Goal: Information Seeking & Learning: Check status

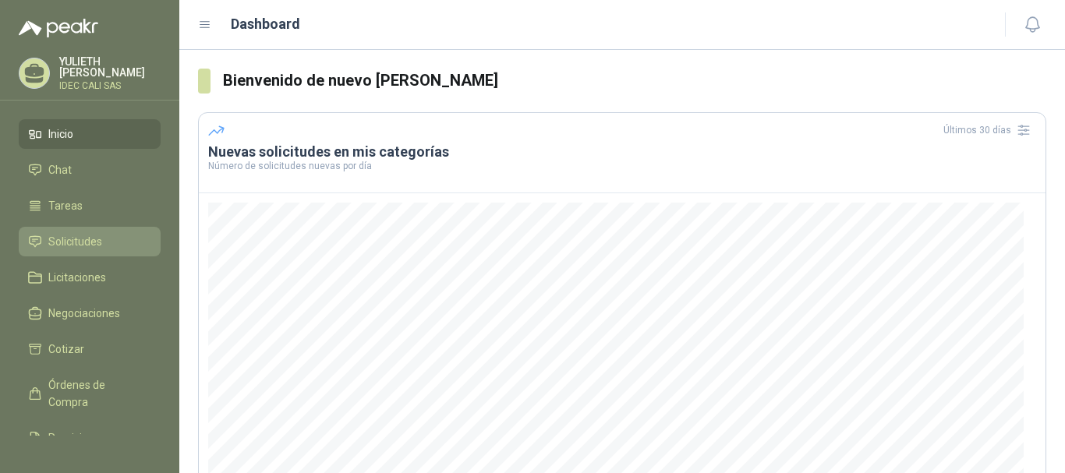
click at [95, 233] on span "Solicitudes" at bounding box center [75, 241] width 54 height 17
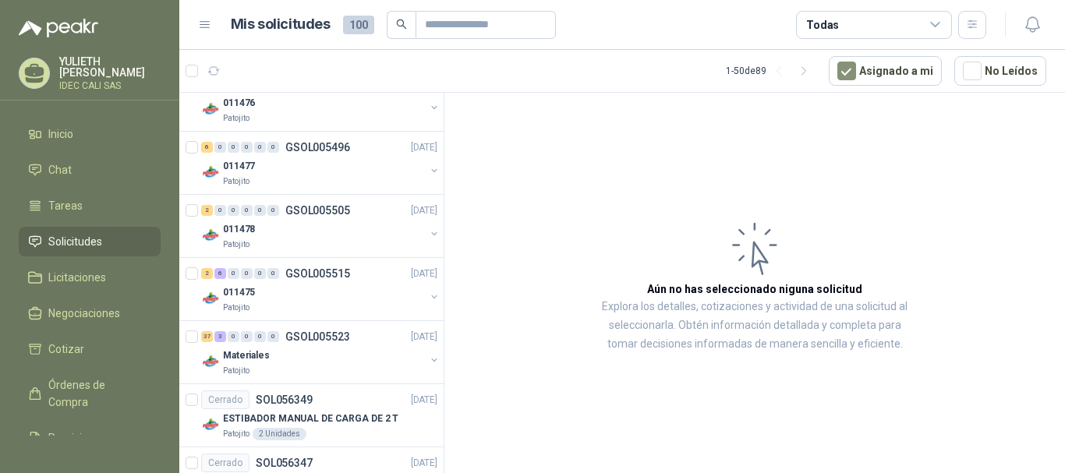
scroll to position [1626, 0]
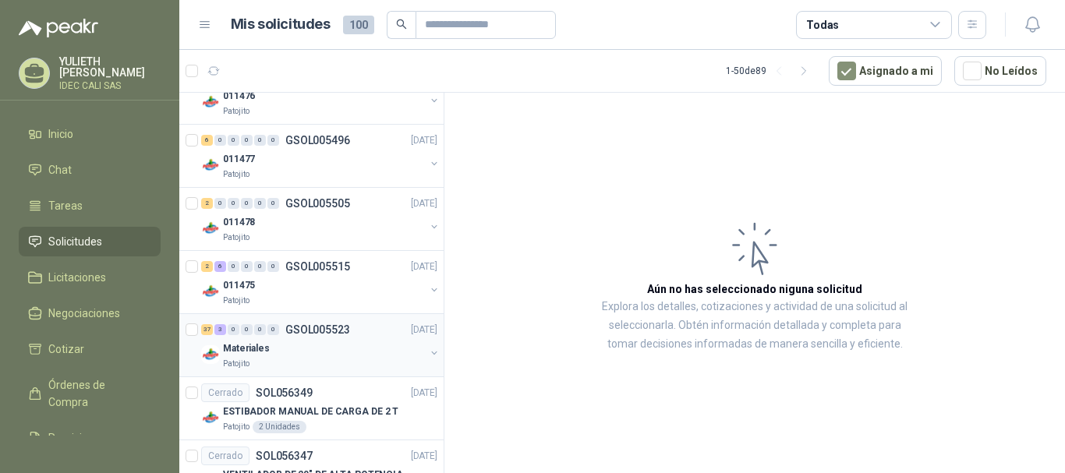
click at [338, 359] on div "Patojito" at bounding box center [324, 364] width 202 height 12
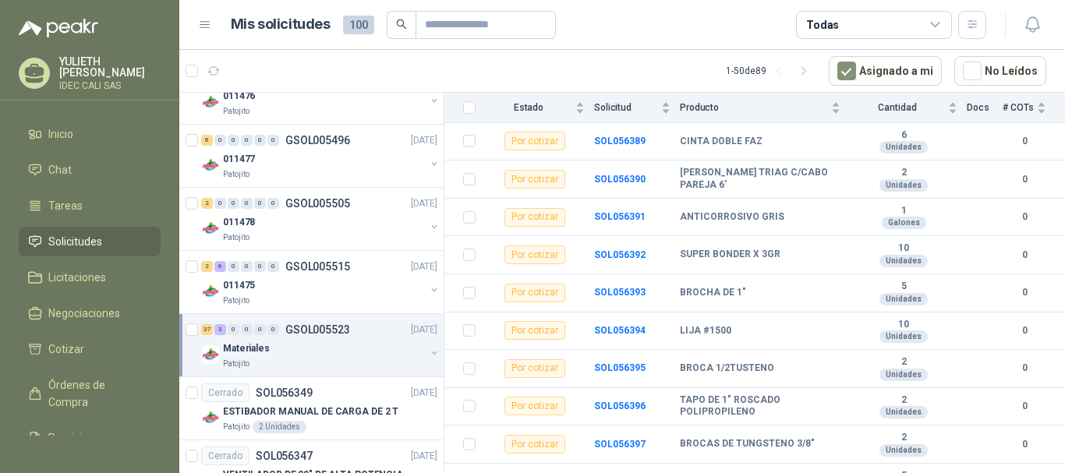
scroll to position [1388, 0]
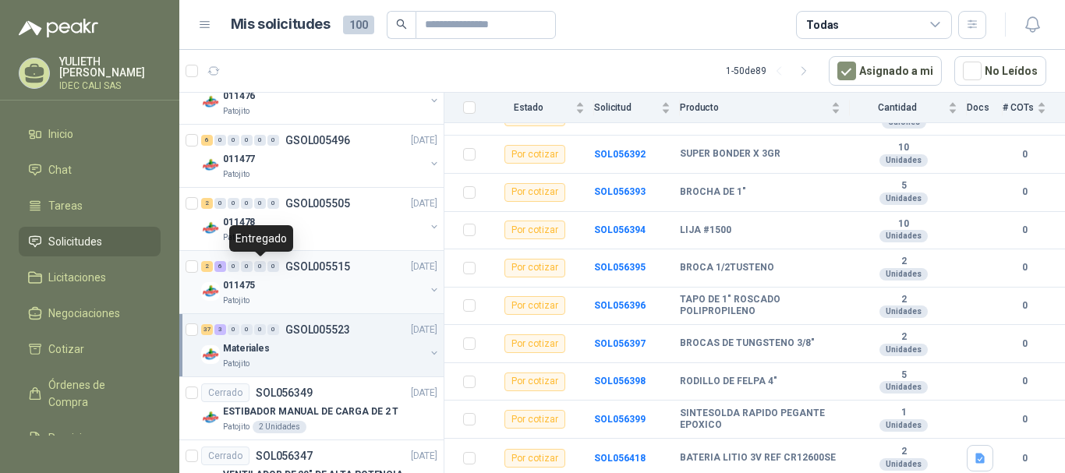
click at [264, 264] on div "0" at bounding box center [260, 266] width 12 height 11
click at [315, 291] on div "011475" at bounding box center [324, 285] width 202 height 19
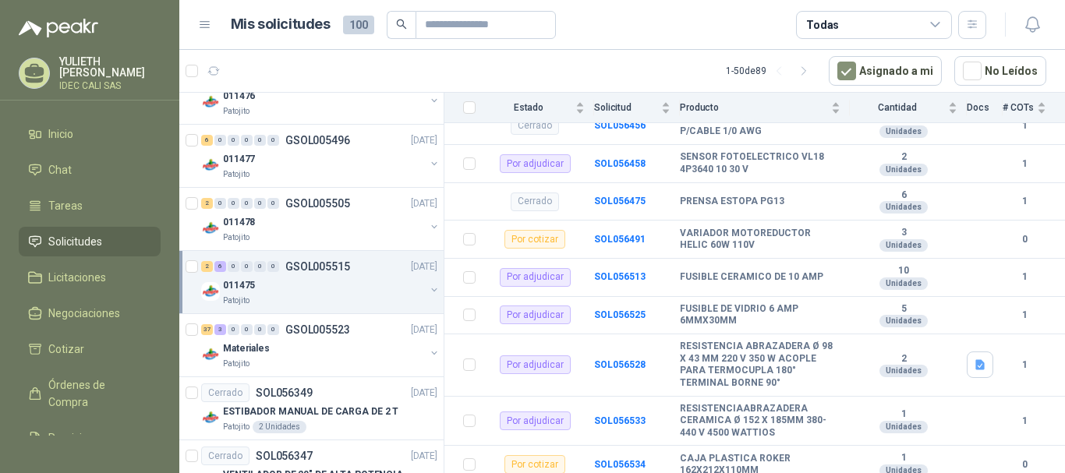
scroll to position [298, 0]
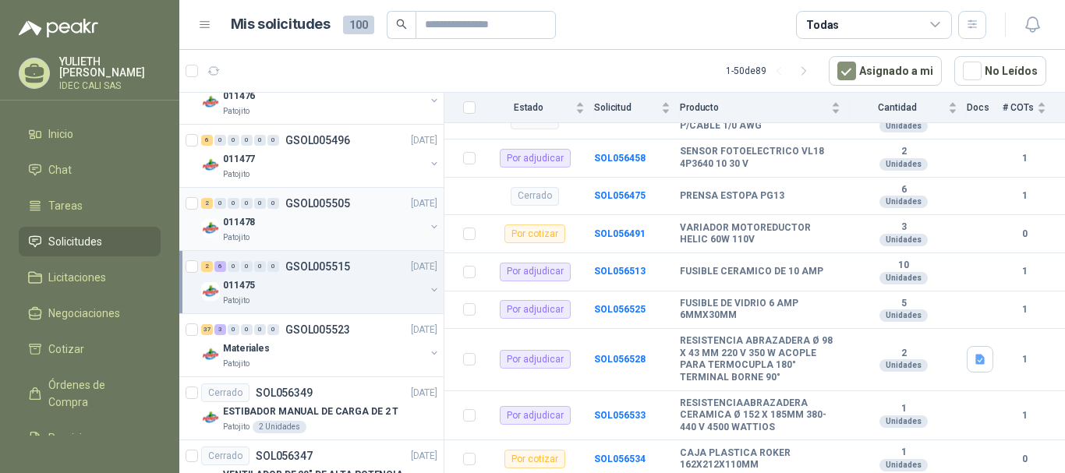
click at [309, 225] on div "011478" at bounding box center [324, 222] width 202 height 19
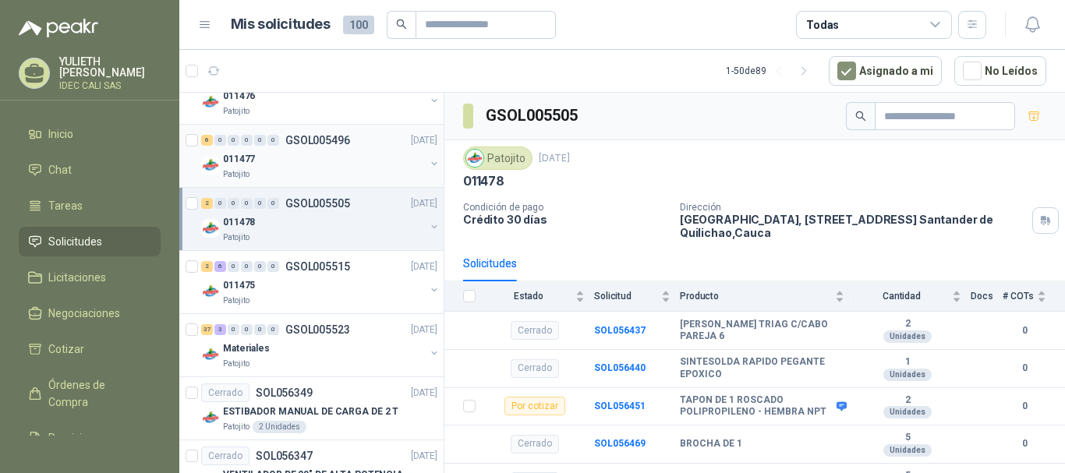
click at [306, 156] on div "011477" at bounding box center [324, 159] width 202 height 19
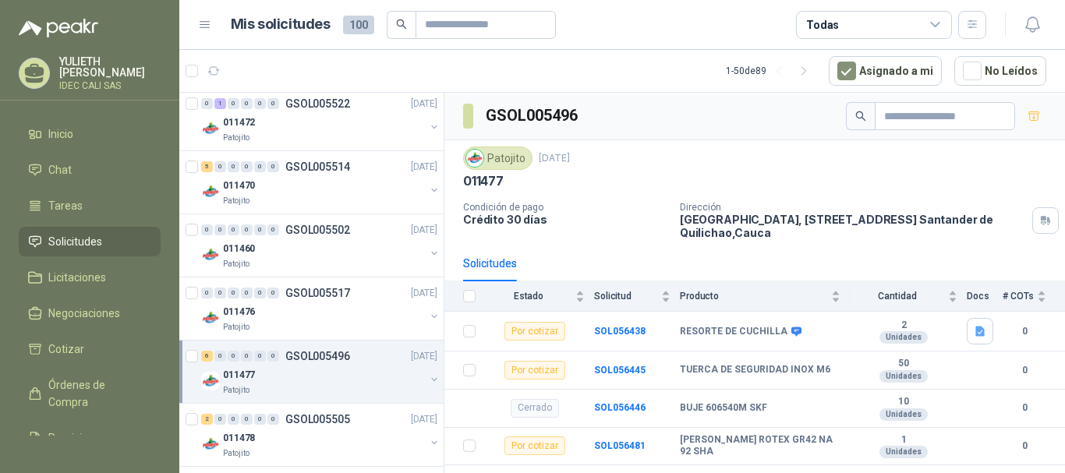
scroll to position [1398, 0]
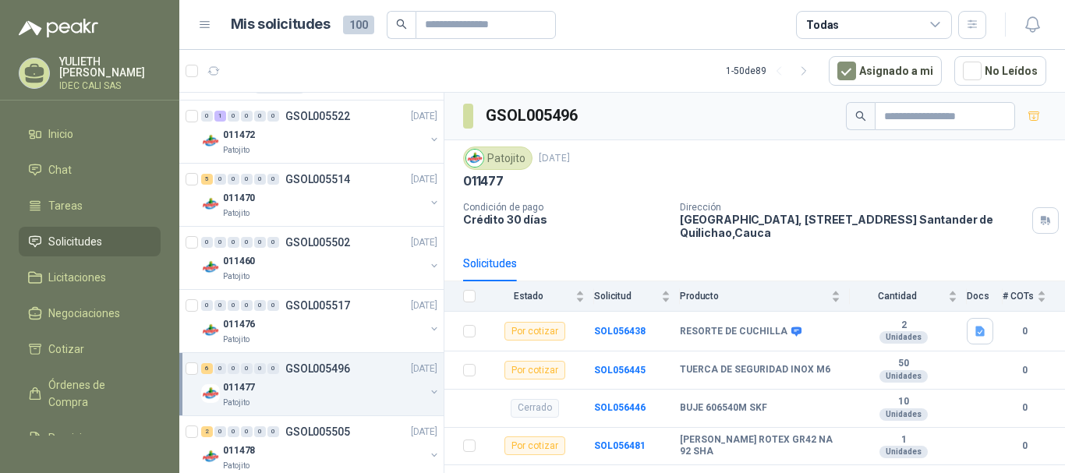
click at [328, 392] on div "011477" at bounding box center [324, 387] width 202 height 19
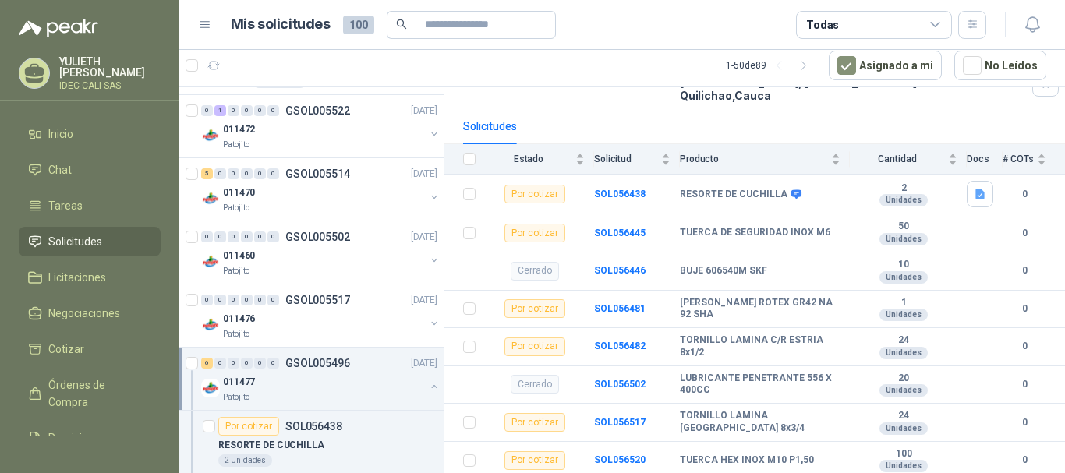
scroll to position [138, 0]
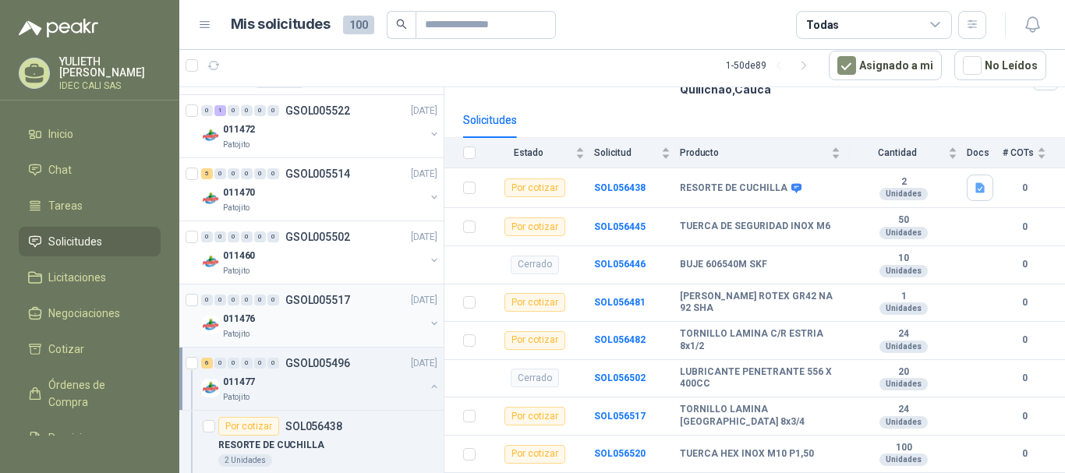
click at [312, 324] on div "011476" at bounding box center [324, 318] width 202 height 19
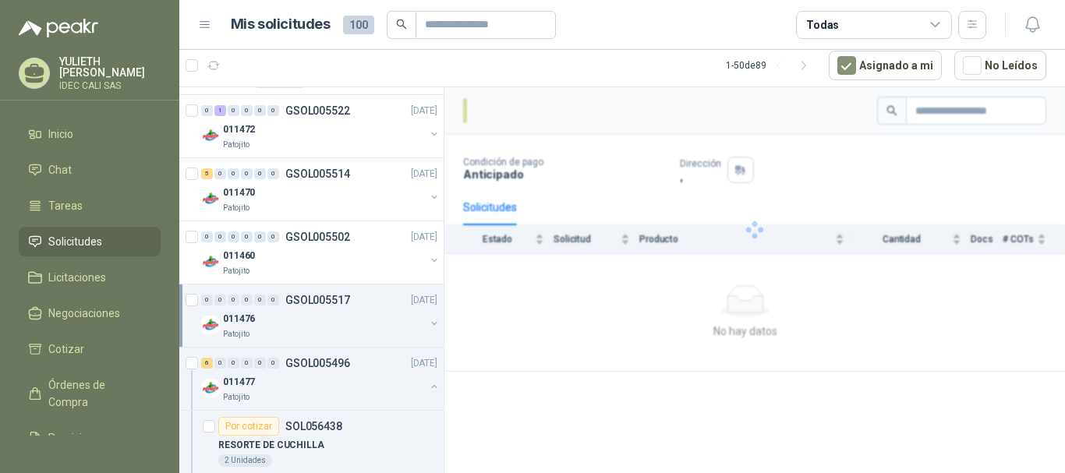
click at [312, 324] on div "011476" at bounding box center [324, 318] width 202 height 19
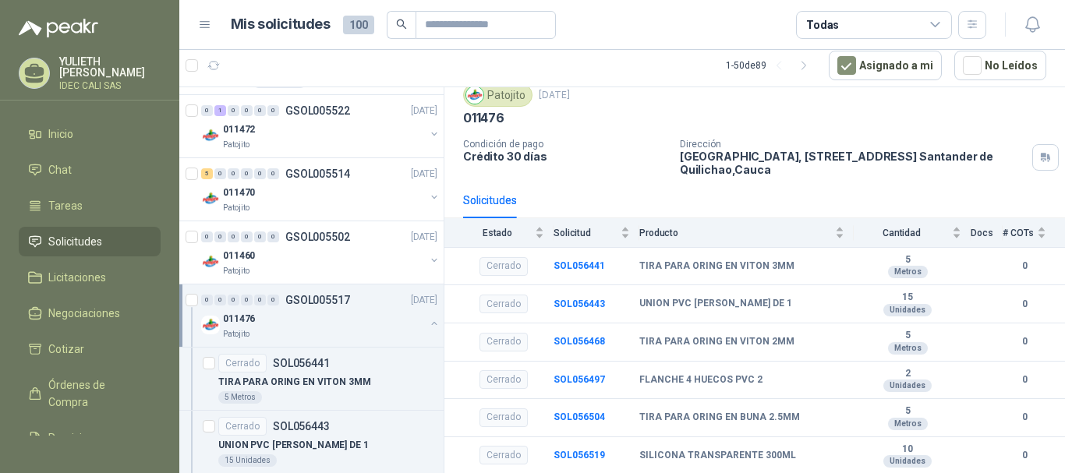
scroll to position [59, 0]
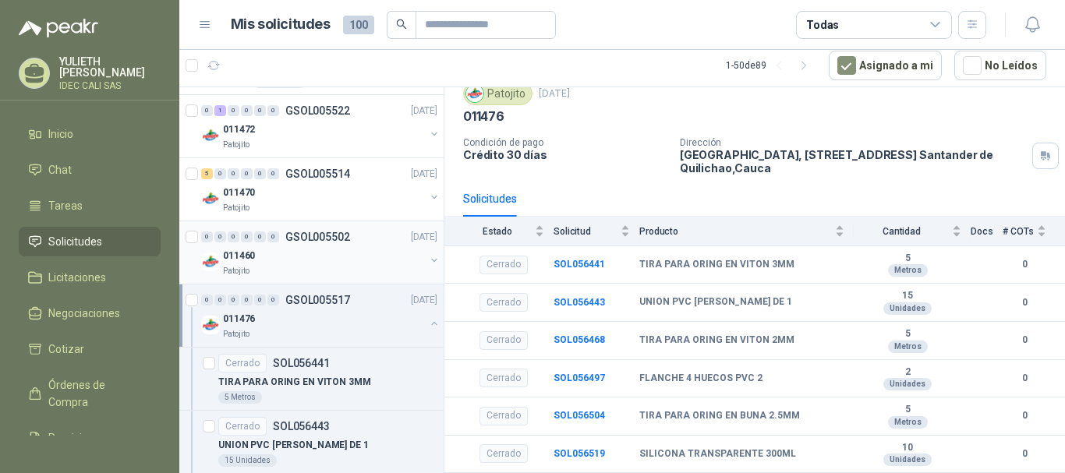
click at [331, 262] on div "011460" at bounding box center [324, 255] width 202 height 19
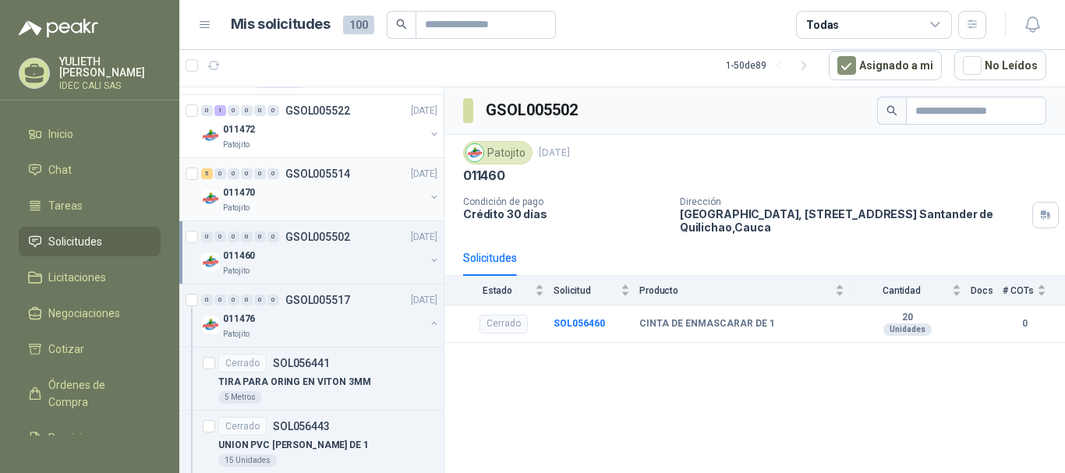
click at [299, 193] on div "011470" at bounding box center [324, 192] width 202 height 19
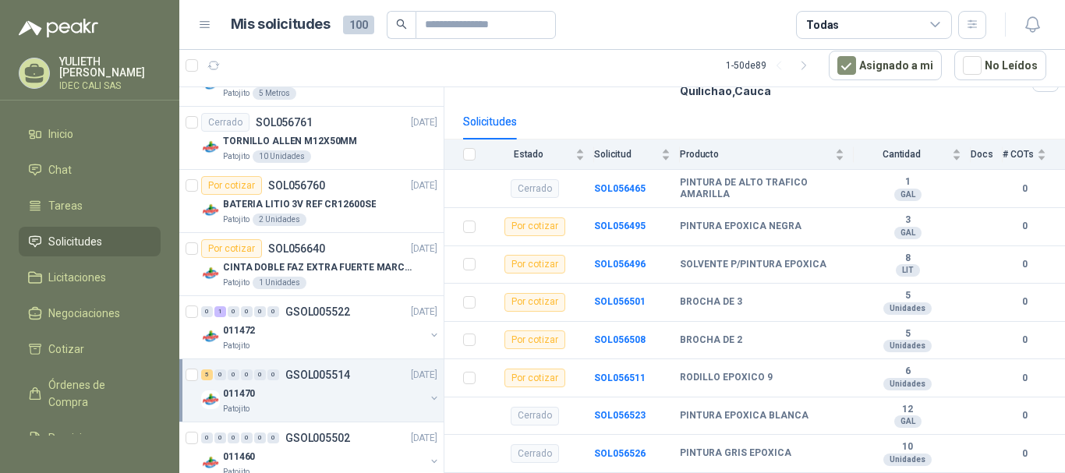
scroll to position [1206, 0]
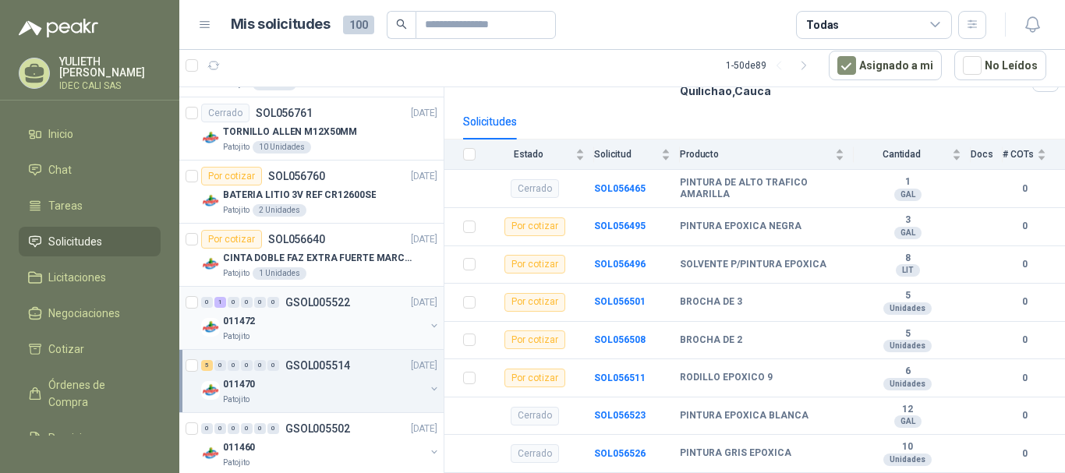
click at [310, 328] on div "011472" at bounding box center [324, 321] width 202 height 19
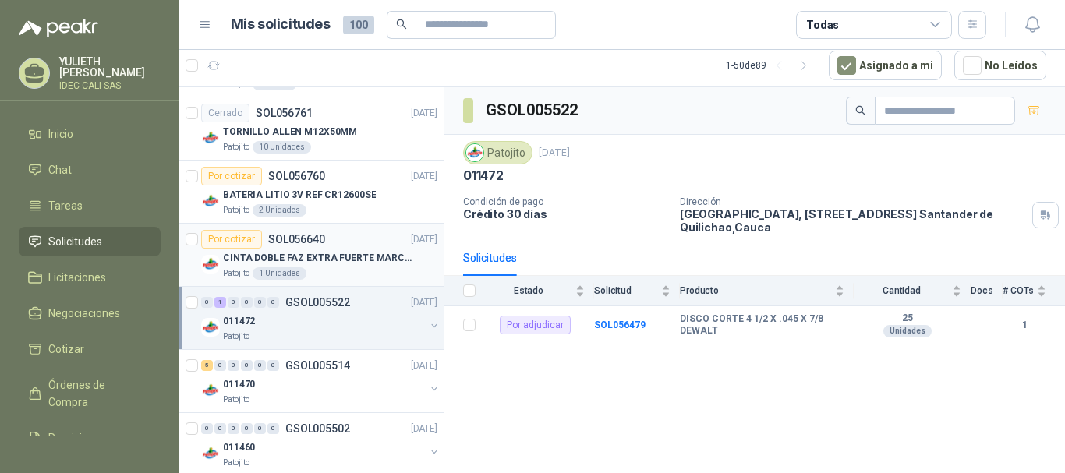
click at [324, 264] on p "CINTA DOBLE FAZ EXTRA FUERTE MARCA:3M" at bounding box center [320, 258] width 194 height 15
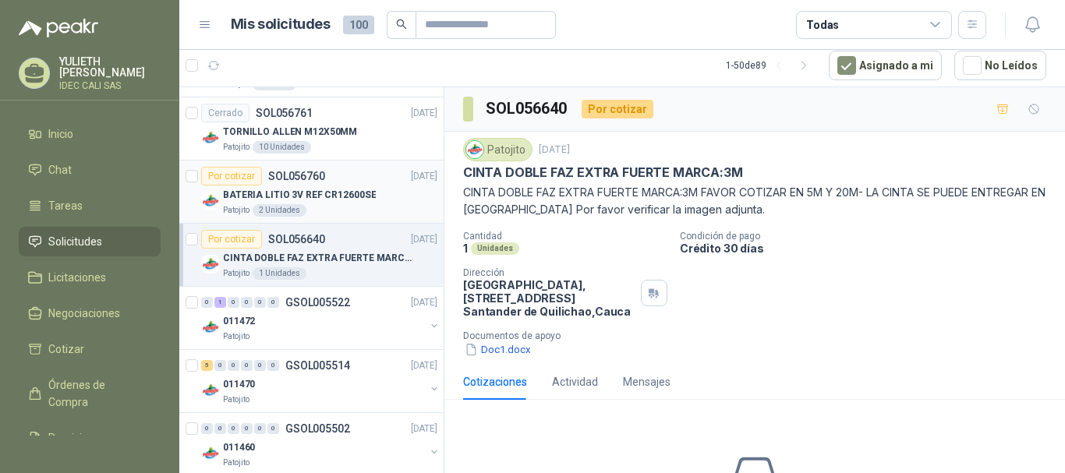
click at [338, 204] on div "Patojito 2 Unidades" at bounding box center [330, 210] width 214 height 12
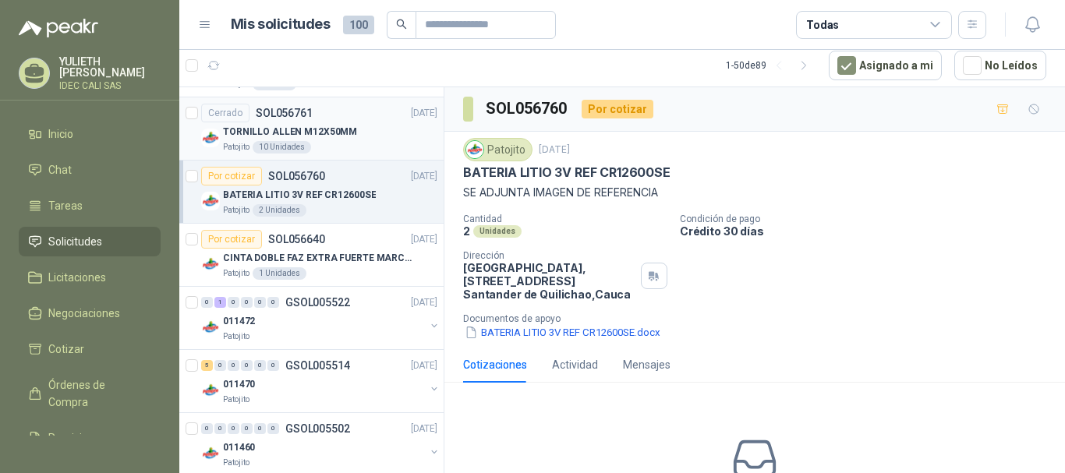
click at [338, 146] on div "Patojito 10 Unidades" at bounding box center [330, 147] width 214 height 12
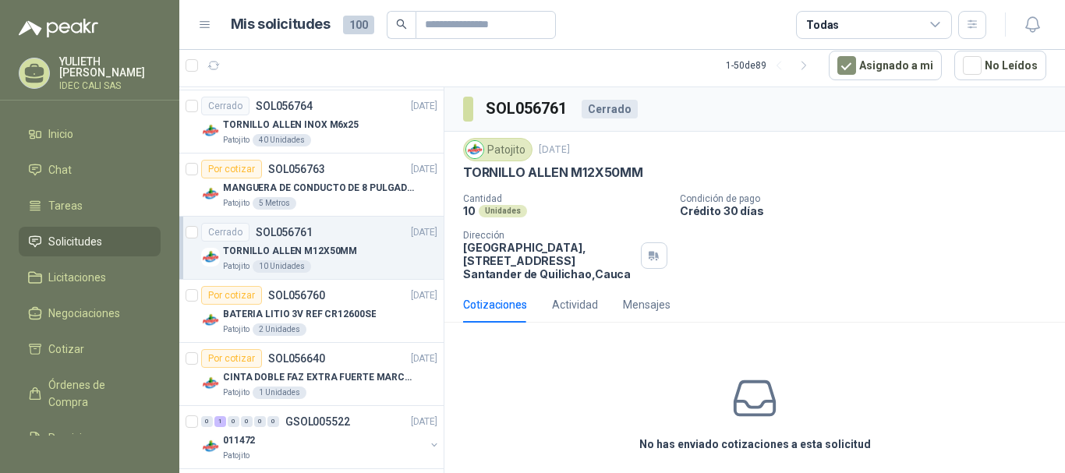
scroll to position [1061, 0]
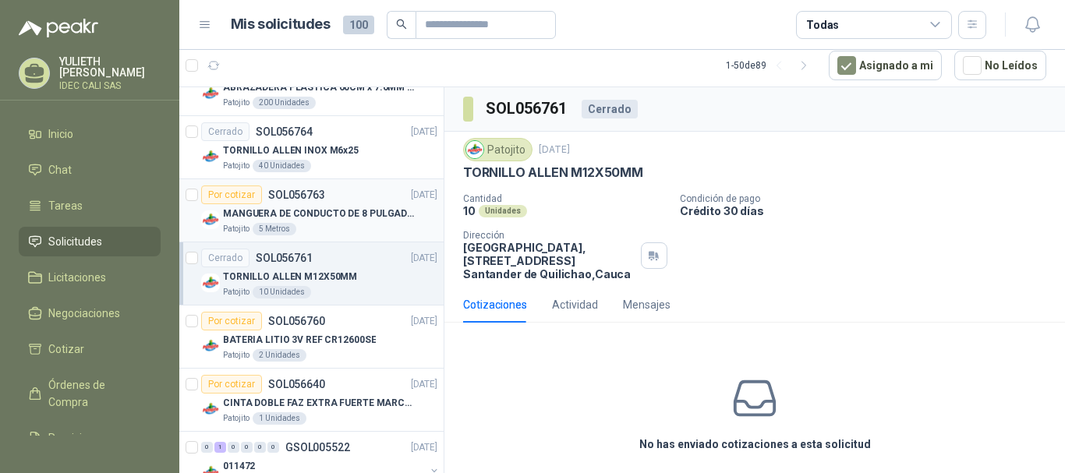
click at [349, 223] on div "Patojito 5 Metros" at bounding box center [330, 229] width 214 height 12
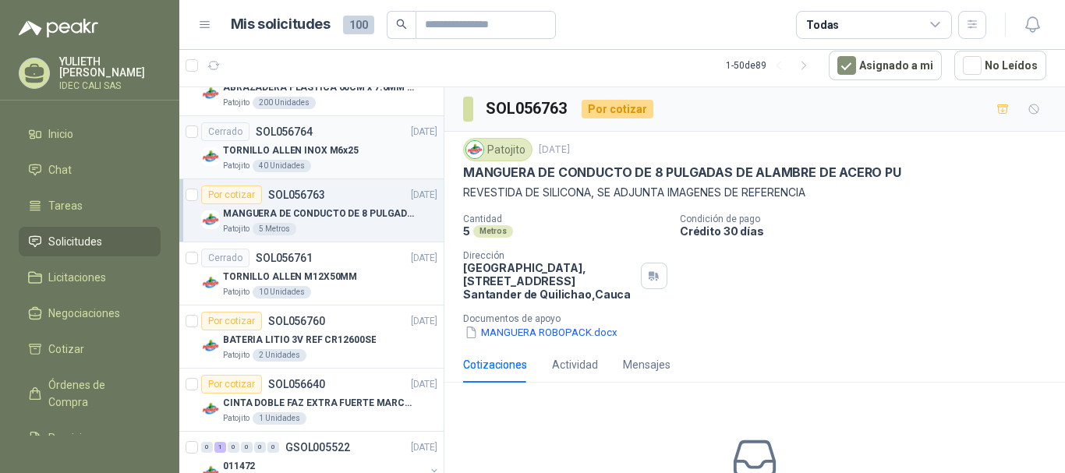
click at [315, 154] on p "TORNILLO ALLEN INOX M6x25" at bounding box center [291, 150] width 136 height 15
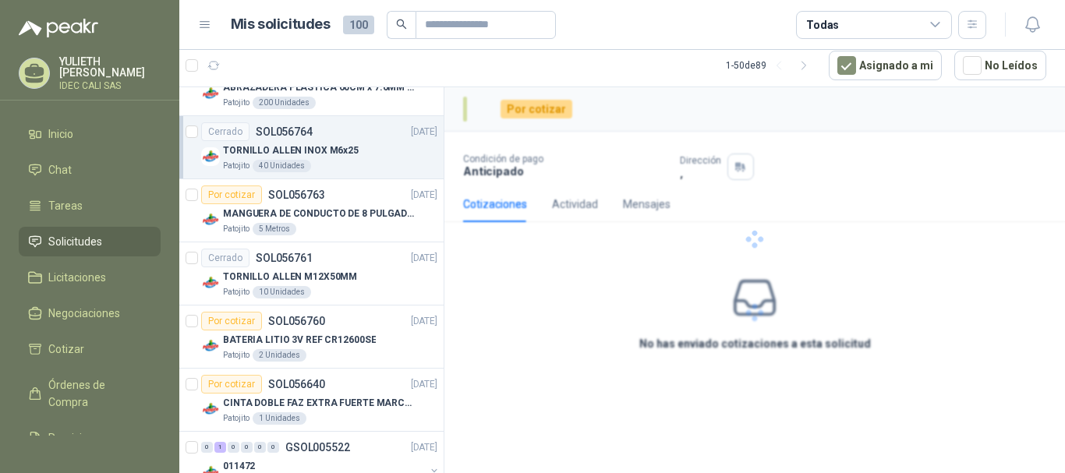
click at [315, 154] on p "TORNILLO ALLEN INOX M6x25" at bounding box center [291, 150] width 136 height 15
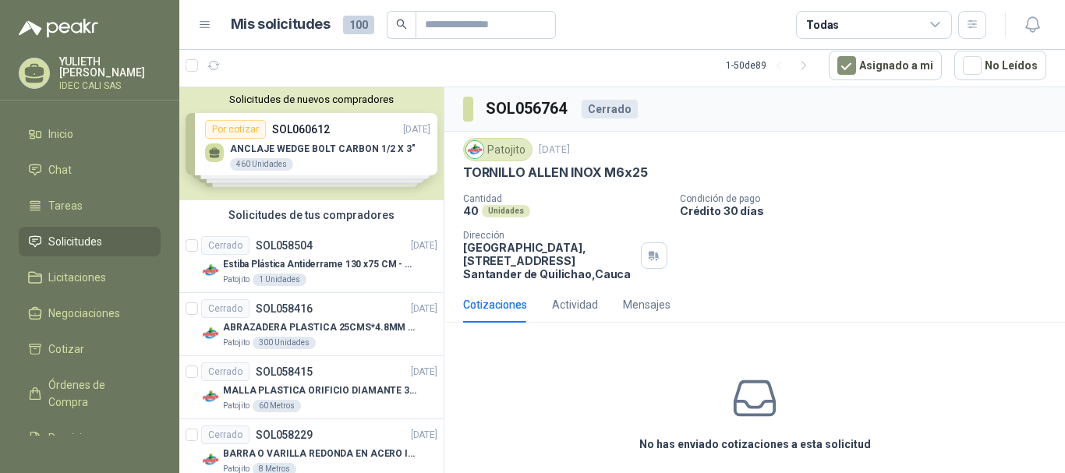
click at [328, 157] on div "Solicitudes de nuevos compradores Por cotizar SOL060612 [DATE] ANCLAJE WEDGE BO…" at bounding box center [311, 143] width 264 height 113
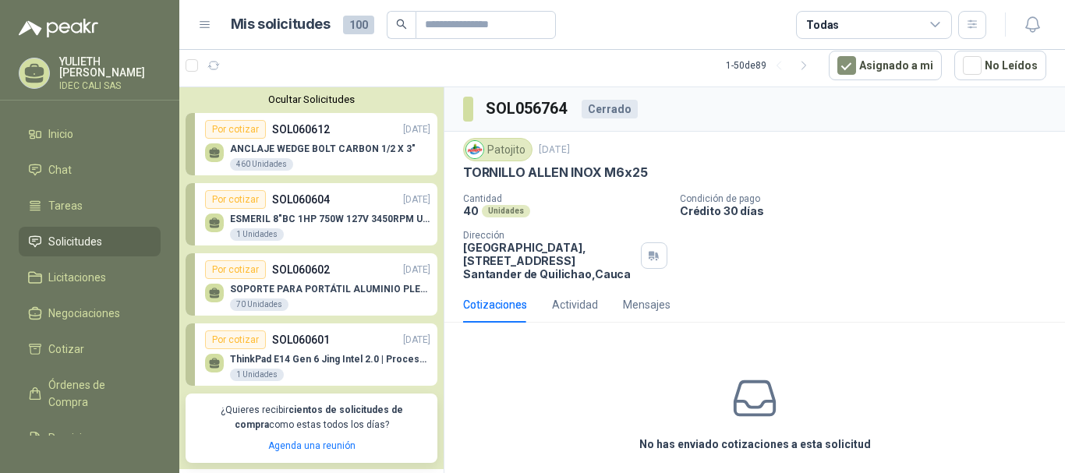
click at [305, 352] on div "ThinkPad E14 Gen 6 [PERSON_NAME] Intel 2.0 | Procesador Intel Core Ultra 5 125U…" at bounding box center [317, 365] width 225 height 33
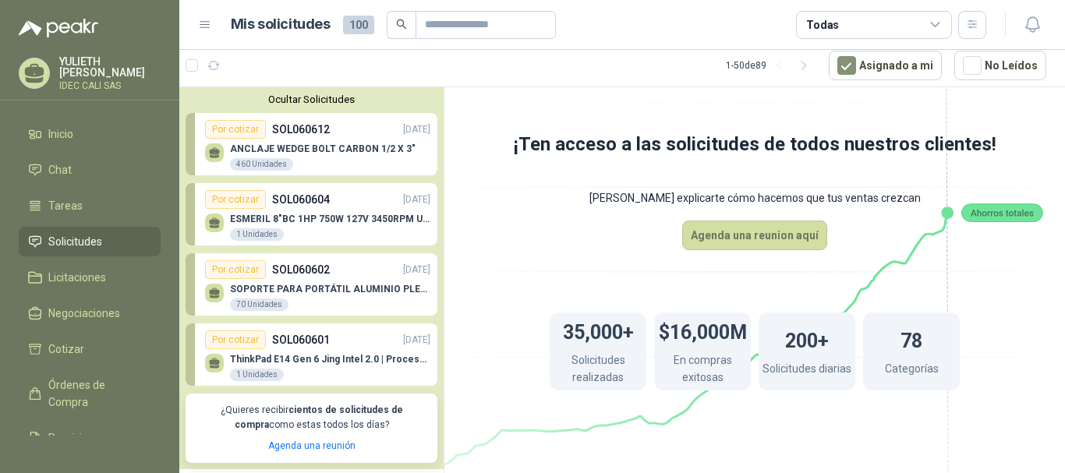
click at [287, 292] on p "SOPORTE PARA PORTÁTIL ALUMINIO PLEGABLE VTA" at bounding box center [330, 289] width 200 height 11
click at [247, 302] on div "70 Unidades" at bounding box center [259, 305] width 58 height 12
click at [236, 263] on div "Por cotizar" at bounding box center [235, 269] width 61 height 19
click at [246, 270] on div "Por cotizar" at bounding box center [235, 269] width 61 height 19
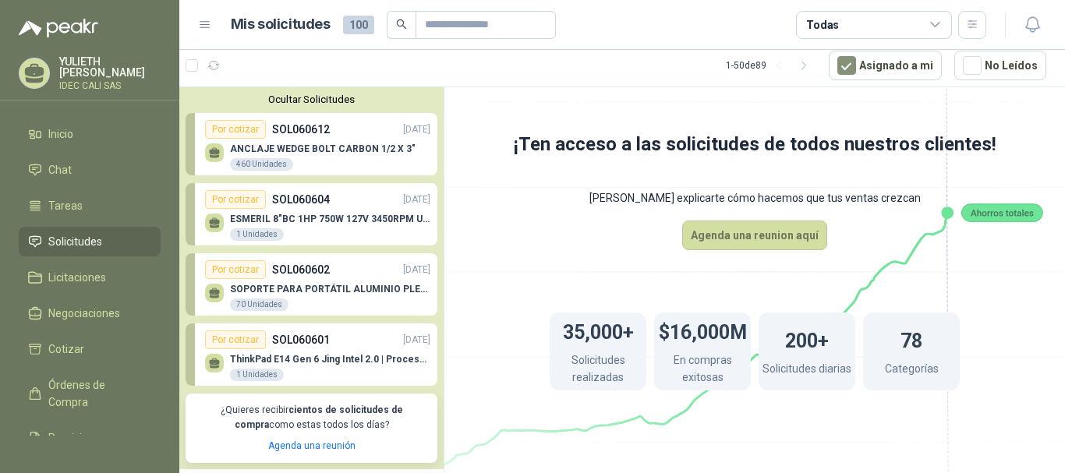
click at [246, 270] on div "Por cotizar" at bounding box center [235, 269] width 61 height 19
click at [234, 202] on div "Por cotizar" at bounding box center [235, 199] width 61 height 19
click at [328, 101] on button "Ocultar Solicitudes" at bounding box center [312, 100] width 252 height 12
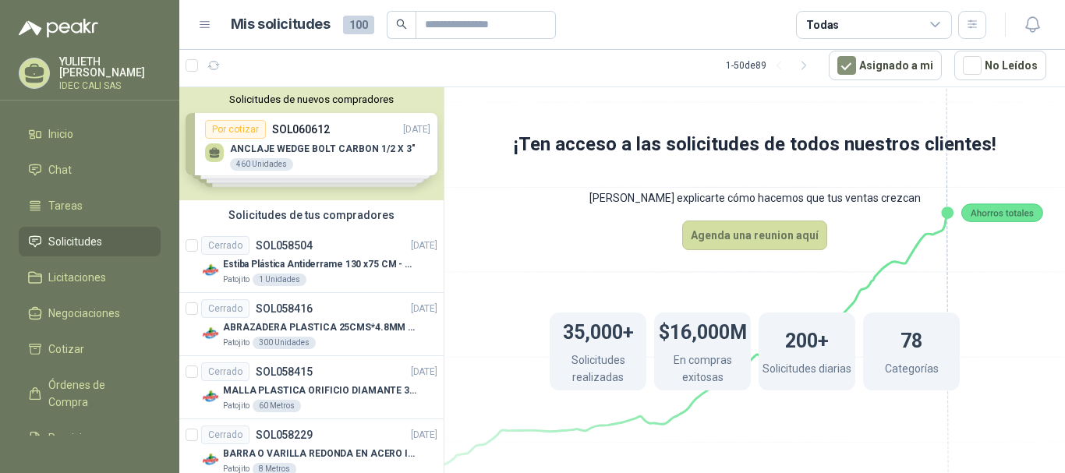
click at [288, 144] on div "Solicitudes de nuevos compradores Por cotizar SOL060612 [DATE] ANCLAJE WEDGE BO…" at bounding box center [311, 143] width 264 height 113
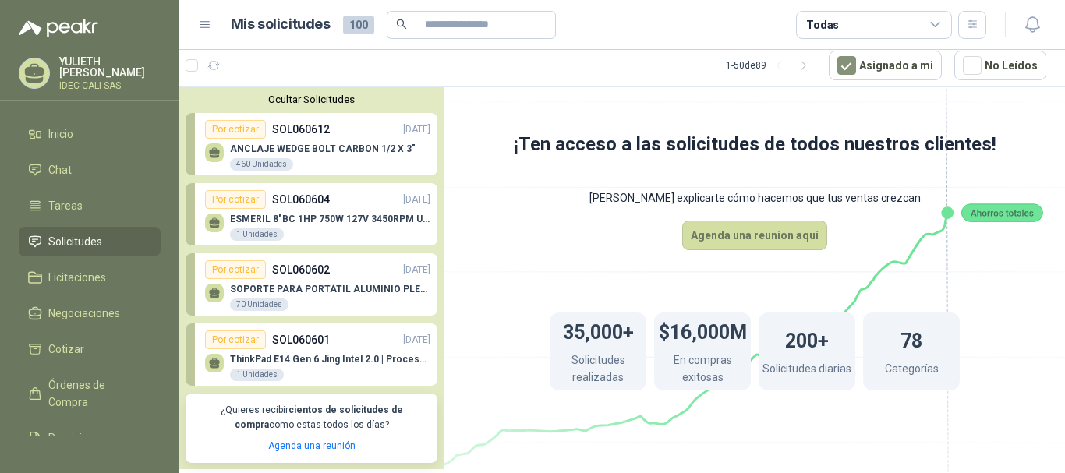
click at [212, 153] on icon at bounding box center [214, 150] width 11 height 7
click at [236, 127] on div "Por cotizar" at bounding box center [235, 129] width 61 height 19
click at [291, 128] on p "SOL060612" at bounding box center [301, 129] width 58 height 17
click at [296, 150] on p "ANCLAJE WEDGE BOLT CARBON 1/2 X 3"" at bounding box center [323, 148] width 186 height 11
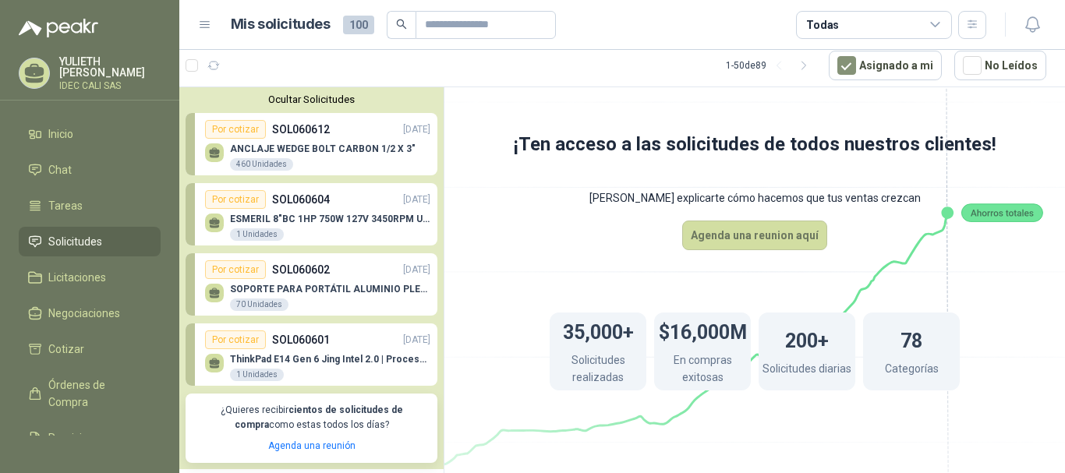
click at [333, 105] on button "Ocultar Solicitudes" at bounding box center [312, 100] width 252 height 12
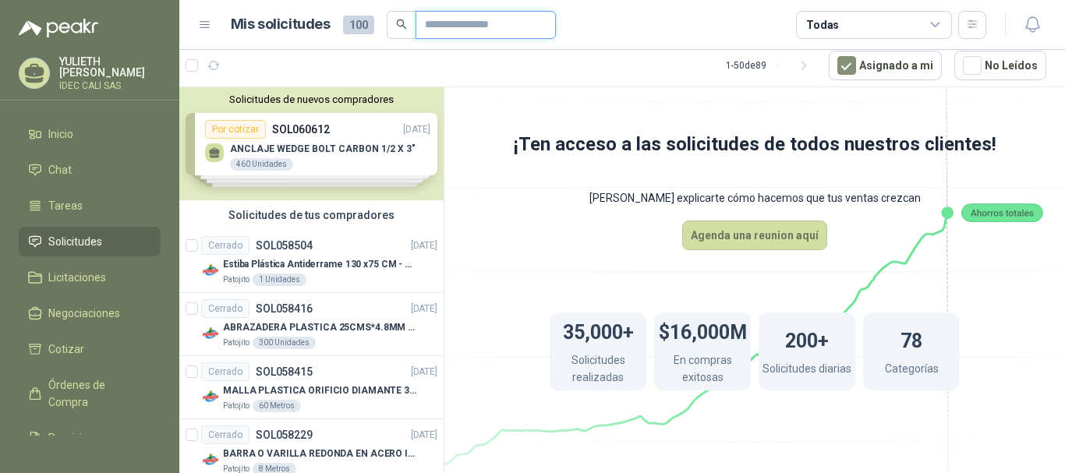
click at [456, 27] on input "text" at bounding box center [479, 25] width 109 height 27
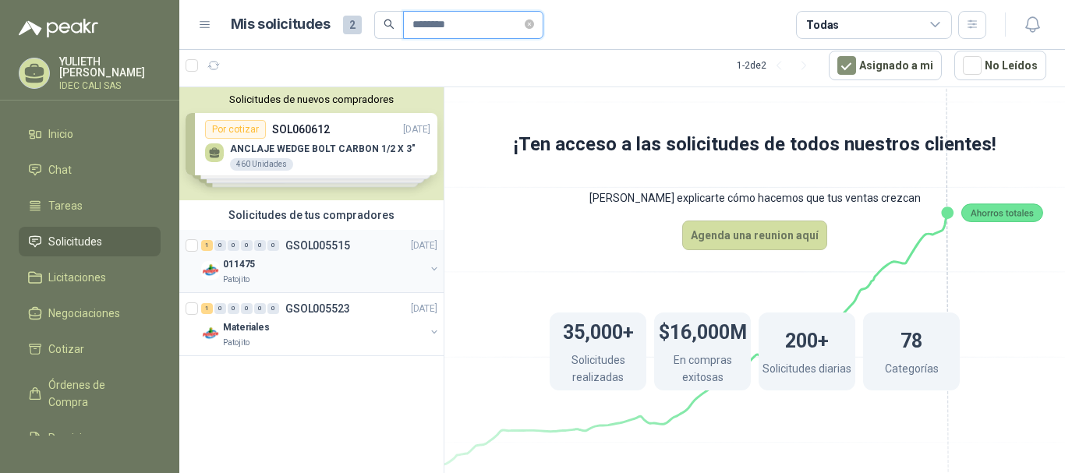
type input "********"
click at [325, 261] on div "011475" at bounding box center [324, 264] width 202 height 19
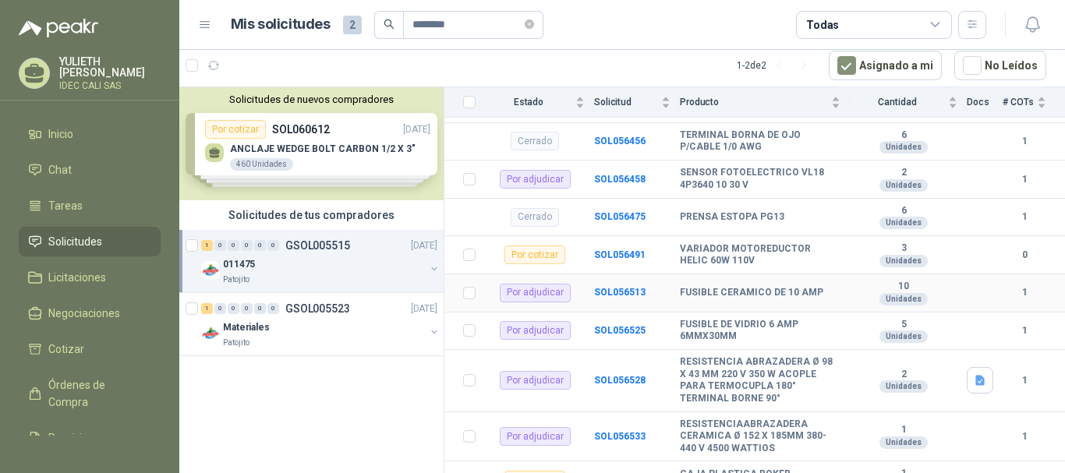
scroll to position [274, 0]
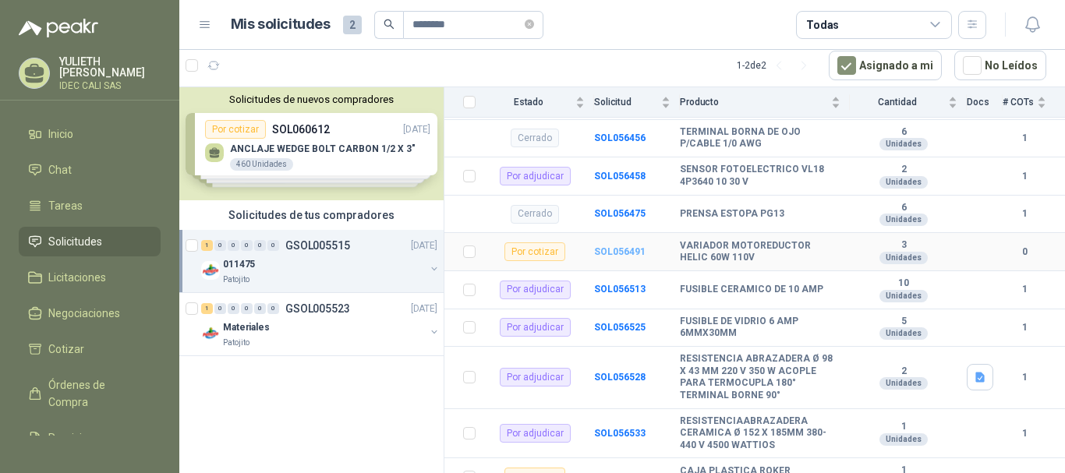
click at [619, 252] on b "SOL056491" at bounding box center [619, 251] width 51 height 11
